Goal: Task Accomplishment & Management: Complete application form

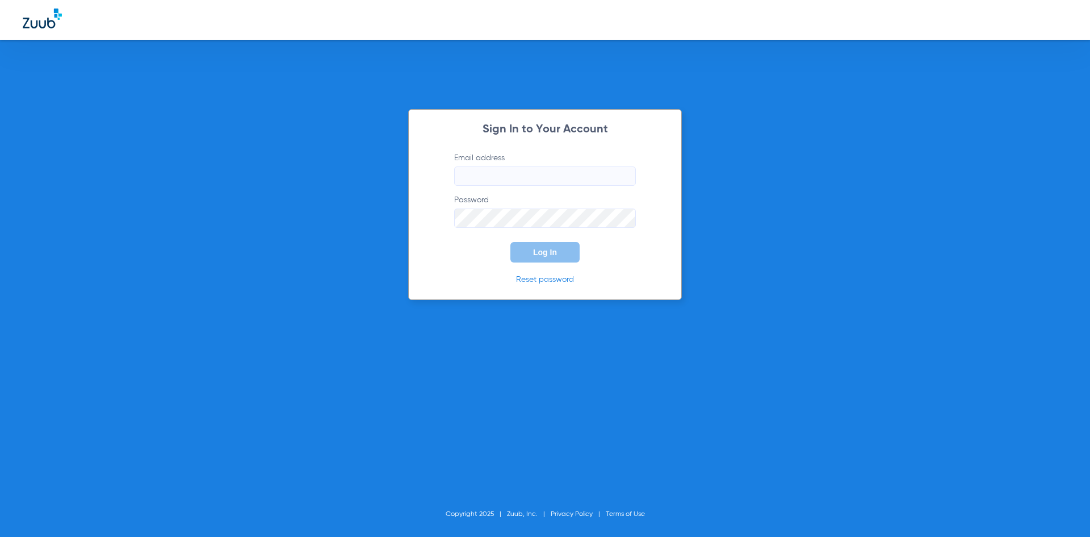
type input "[EMAIL_ADDRESS][DOMAIN_NAME]"
click at [564, 254] on button "Log In" at bounding box center [545, 252] width 69 height 20
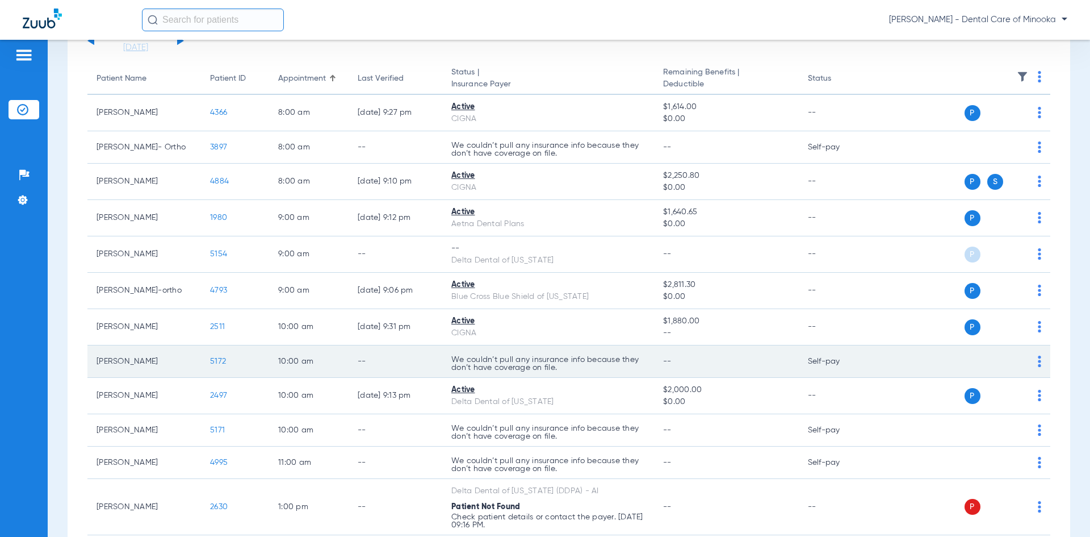
scroll to position [114, 0]
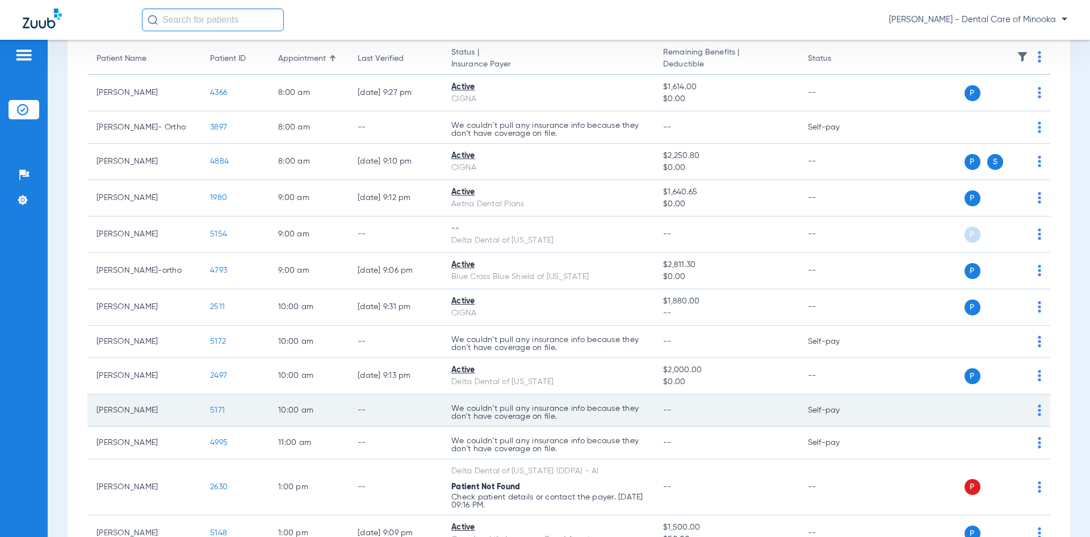
click at [1027, 407] on div "P S" at bounding box center [959, 410] width 166 height 16
click at [1029, 403] on div "P S" at bounding box center [959, 410] width 166 height 16
click at [1038, 408] on img at bounding box center [1039, 409] width 3 height 11
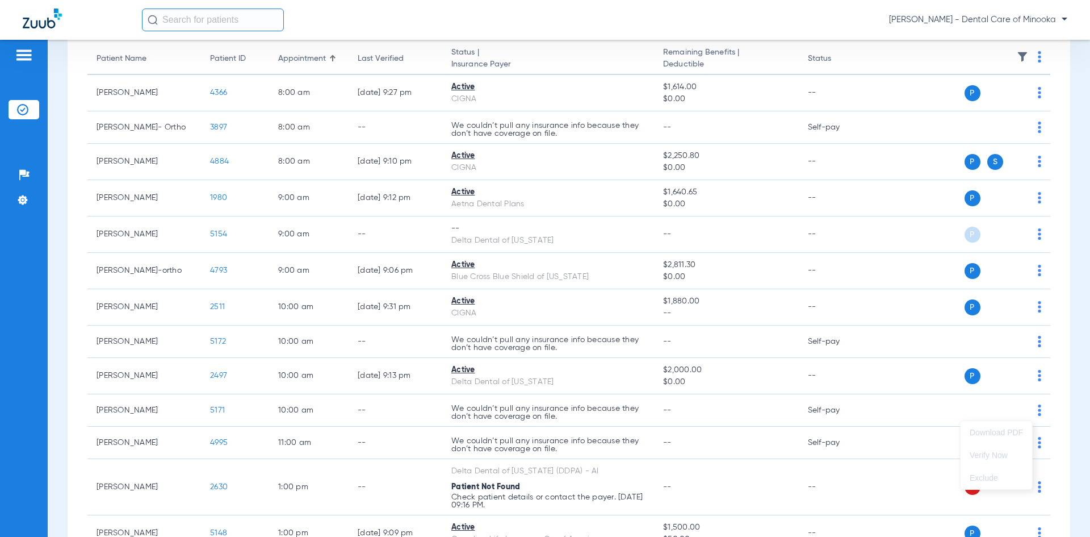
click at [955, 416] on div at bounding box center [545, 268] width 1090 height 537
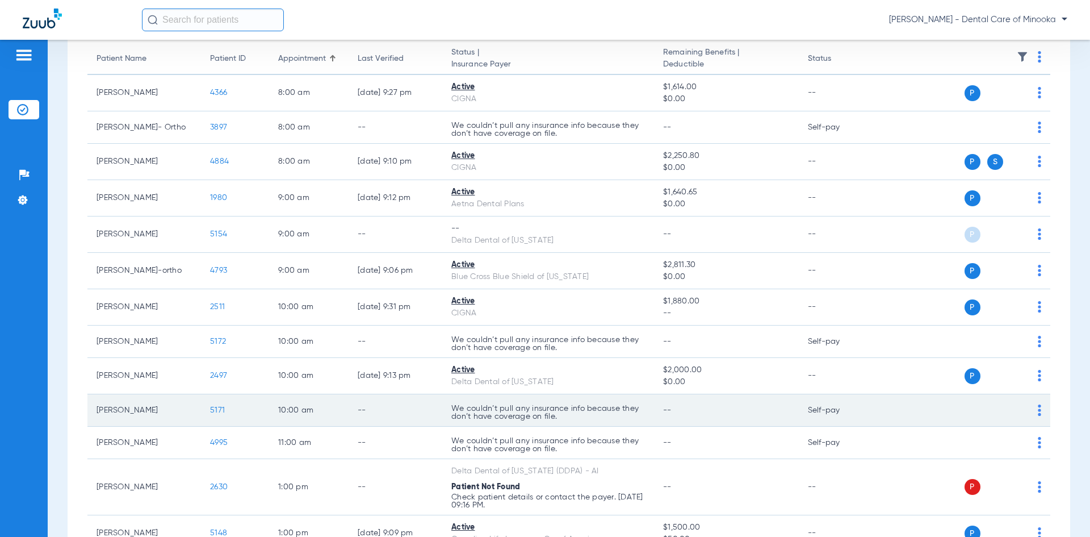
click at [218, 413] on span "5171" at bounding box center [217, 410] width 15 height 8
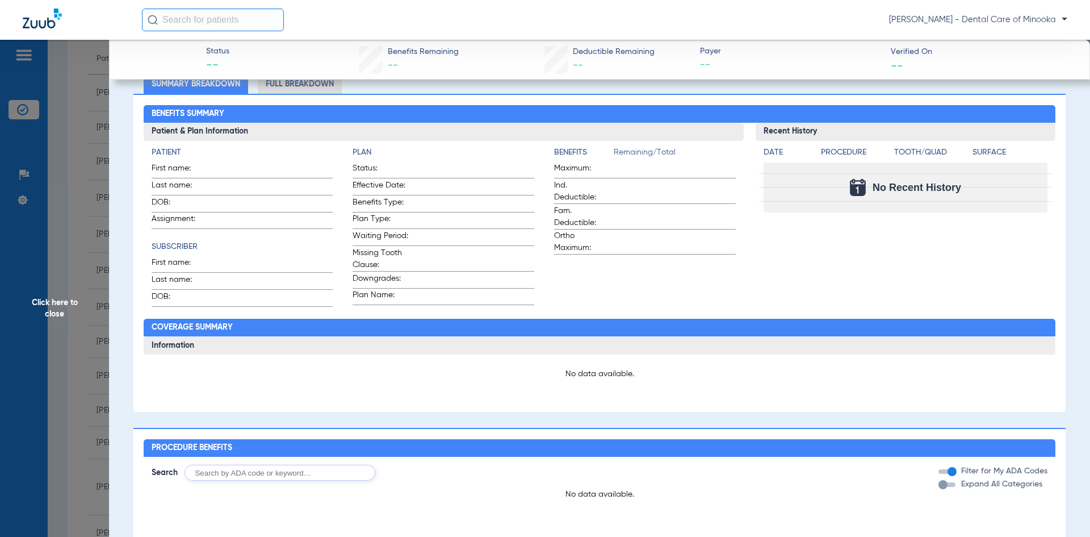
scroll to position [0, 0]
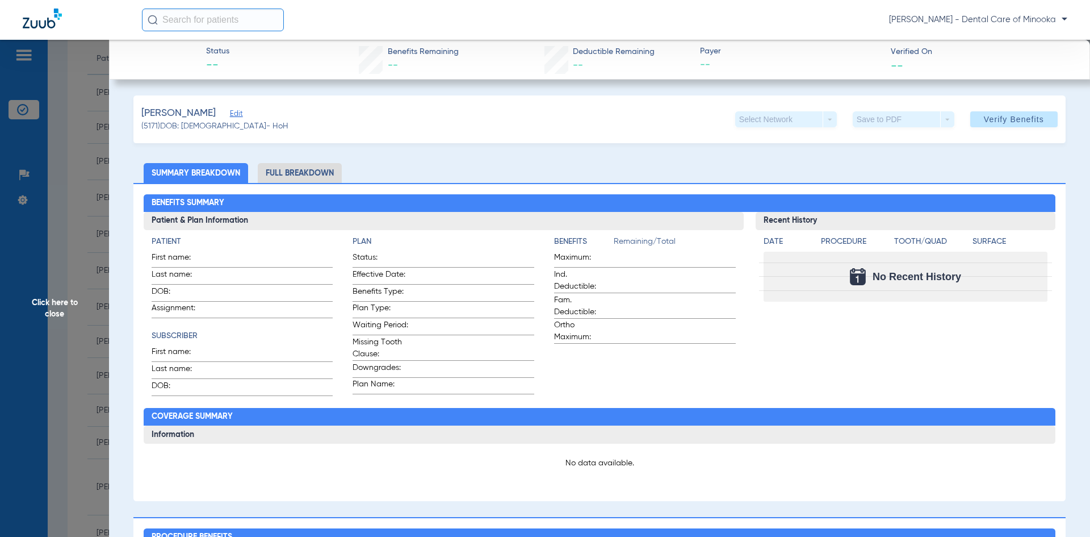
click at [225, 56] on span "Status" at bounding box center [217, 51] width 23 height 12
click at [215, 24] on input "text" at bounding box center [213, 20] width 142 height 23
click at [55, 98] on span "Click here to close" at bounding box center [54, 308] width 109 height 537
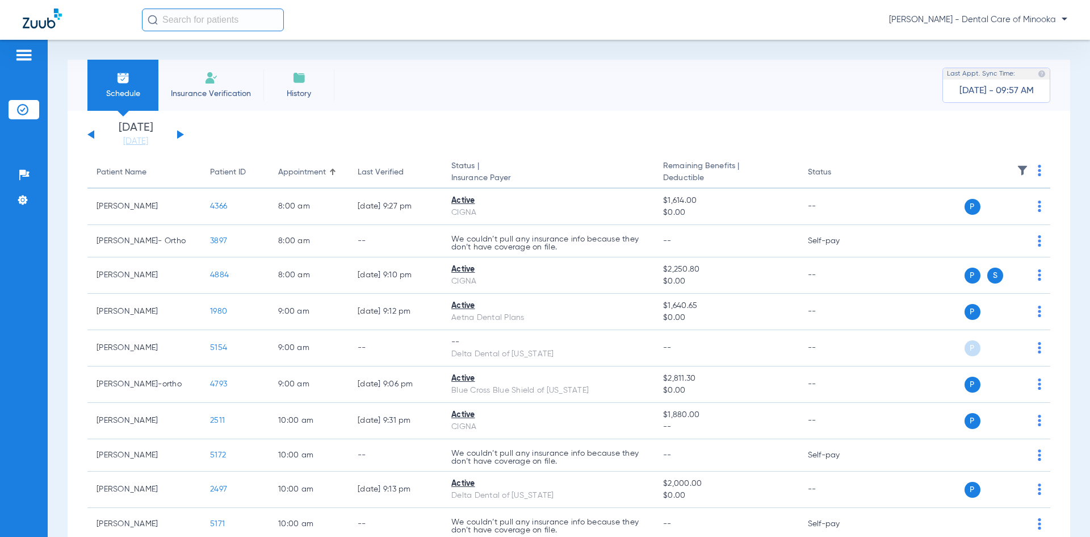
click at [243, 81] on li "Insurance Verification" at bounding box center [210, 85] width 105 height 51
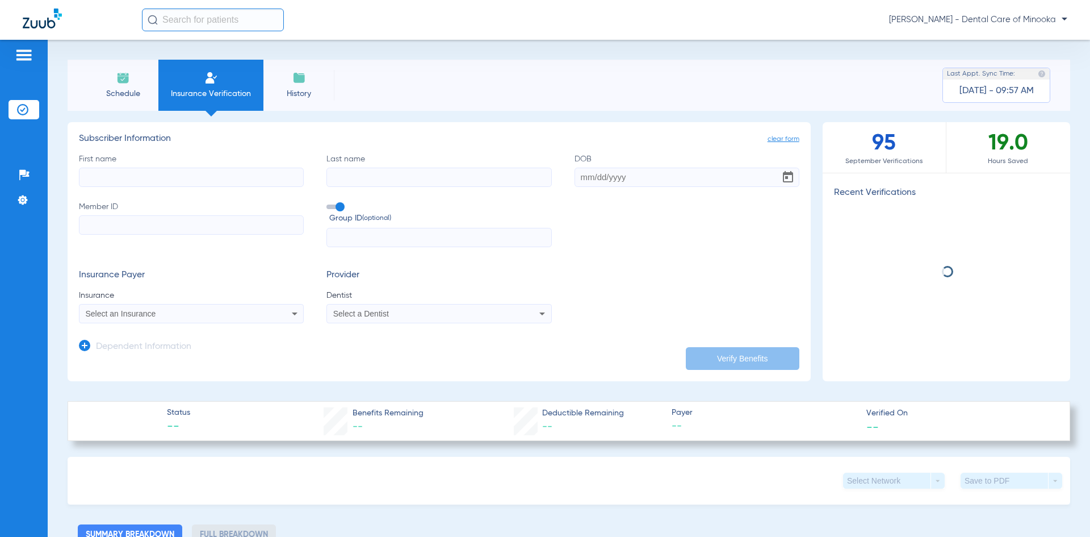
click at [119, 189] on div "First name Last name DOB Member ID Group ID (optional)" at bounding box center [439, 200] width 721 height 94
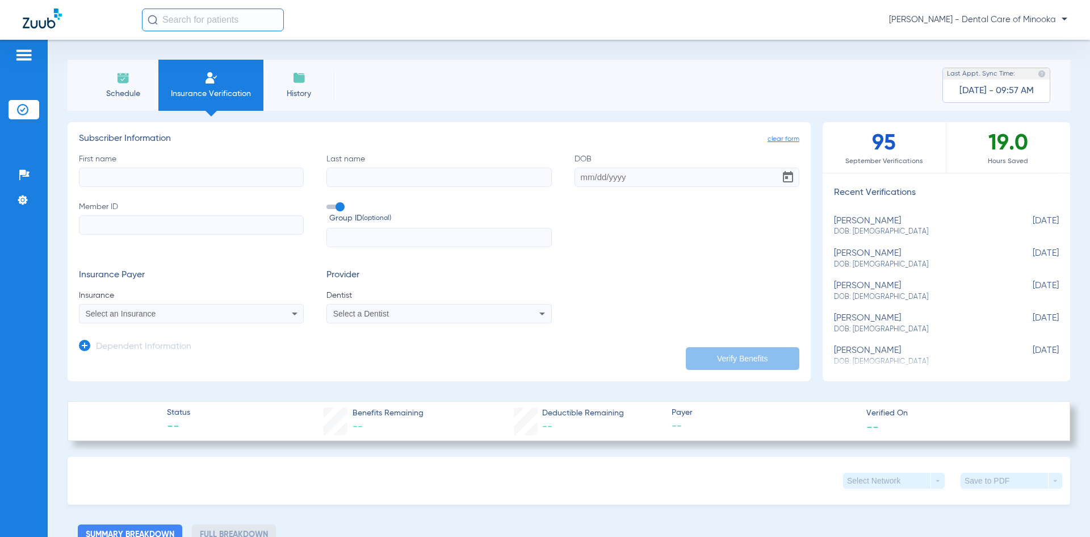
click at [119, 177] on input "First name" at bounding box center [191, 177] width 225 height 19
type input "[PERSON_NAME]"
click at [358, 169] on input "Last name" at bounding box center [439, 177] width 225 height 19
type input "[PERSON_NAME]"
click at [578, 178] on input "DOB" at bounding box center [687, 177] width 225 height 19
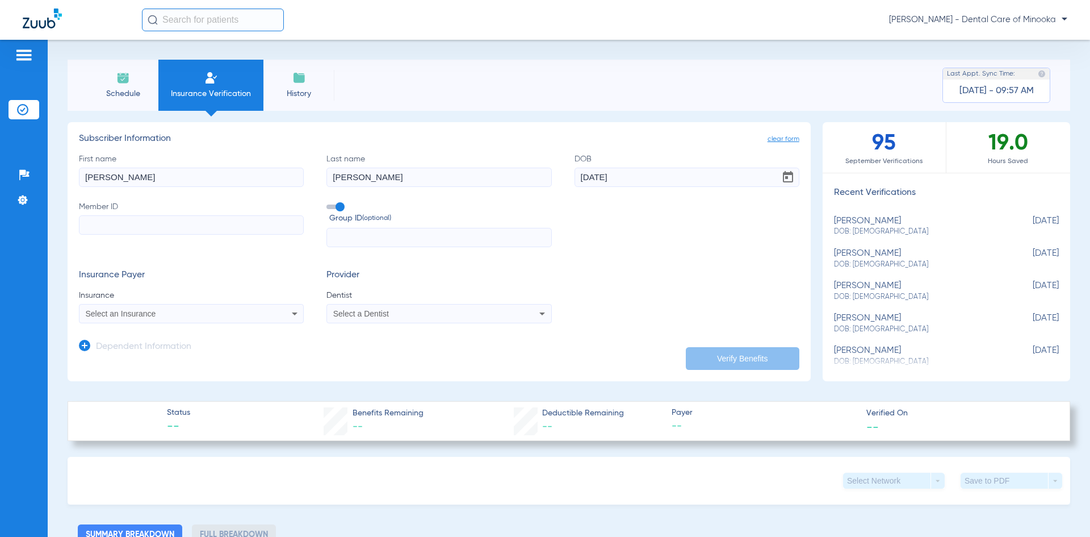
type input "[DATE]"
click at [98, 223] on input "Member ID" at bounding box center [191, 224] width 225 height 19
paste input "844425689"
type input "844425689"
click at [153, 310] on span "Select an Insurance" at bounding box center [121, 313] width 70 height 9
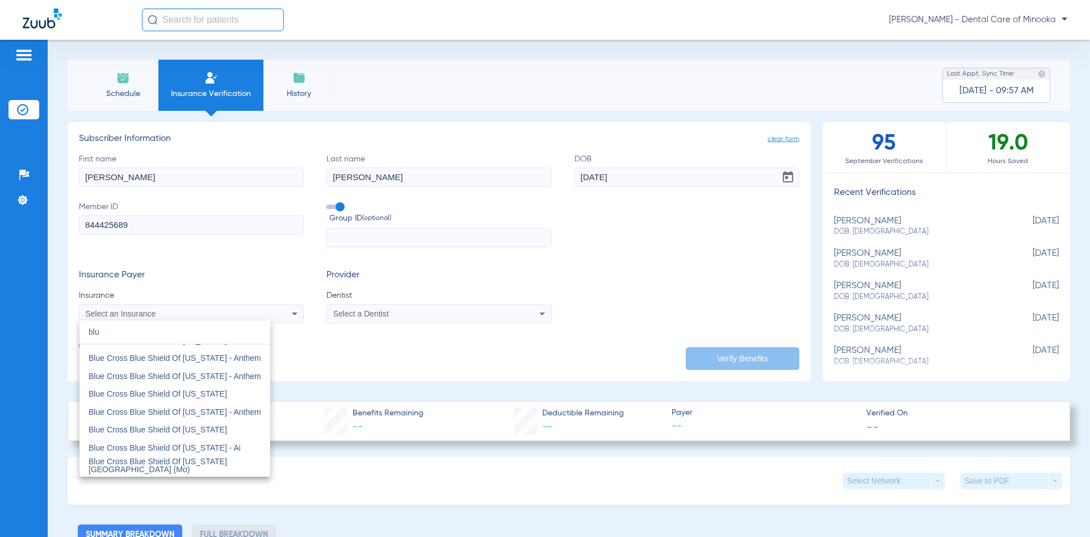
scroll to position [227, 0]
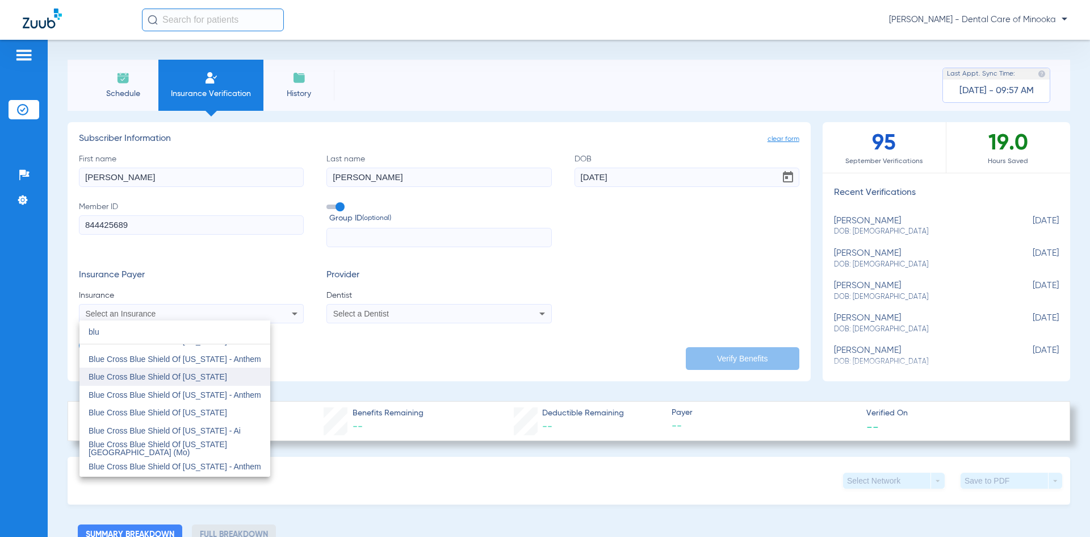
type input "blu"
click at [172, 380] on span "Blue Cross Blue Shield Of [US_STATE]" at bounding box center [158, 376] width 139 height 9
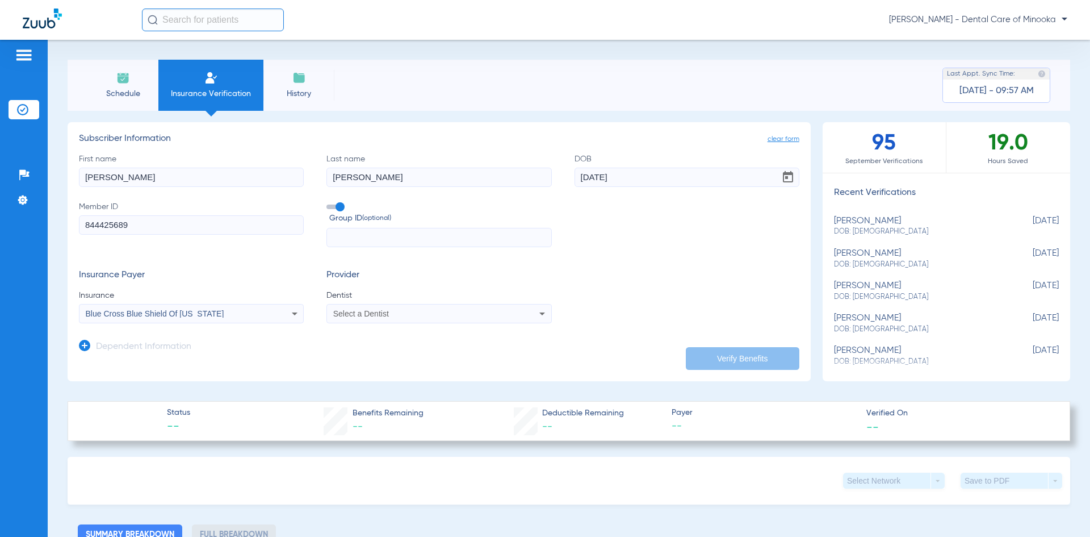
click at [408, 321] on mat-select "Select a Dentist" at bounding box center [439, 313] width 225 height 19
click at [411, 316] on div "Select a Dentist" at bounding box center [418, 314] width 170 height 8
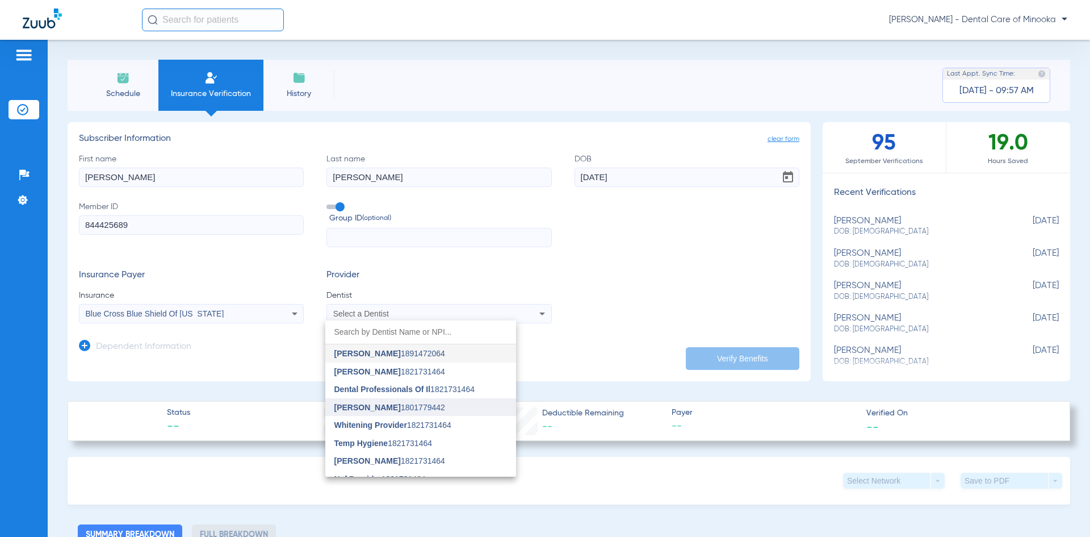
click at [378, 403] on span "[PERSON_NAME]" at bounding box center [368, 407] width 66 height 9
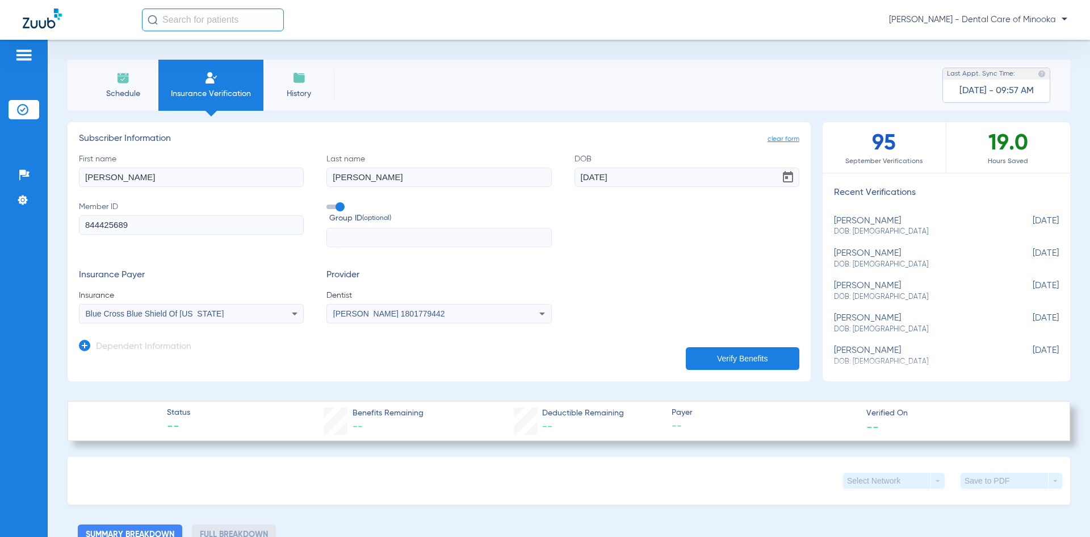
click at [745, 358] on button "Verify Benefits" at bounding box center [743, 358] width 114 height 23
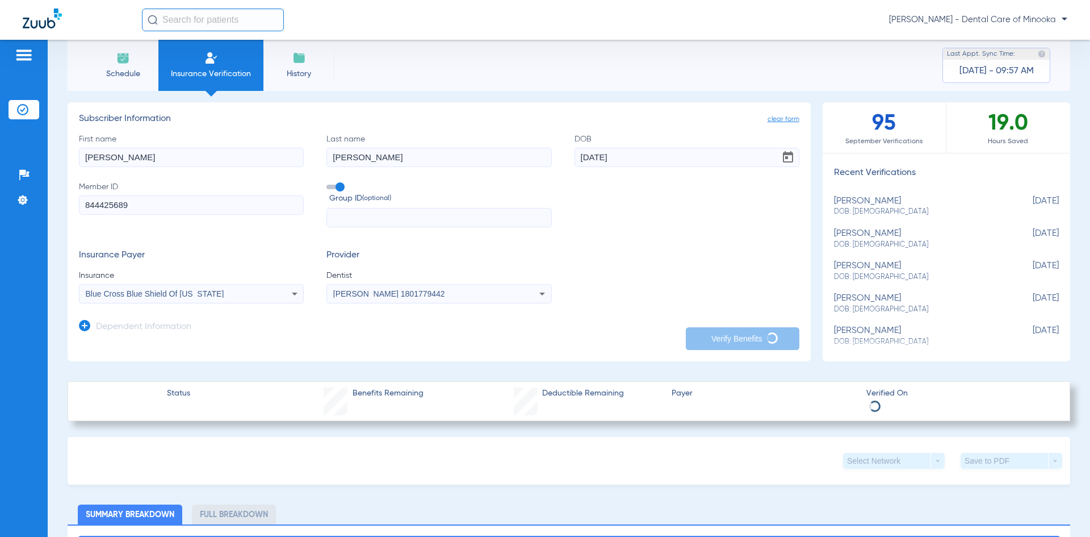
scroll to position [0, 0]
